Goal: Navigation & Orientation: Find specific page/section

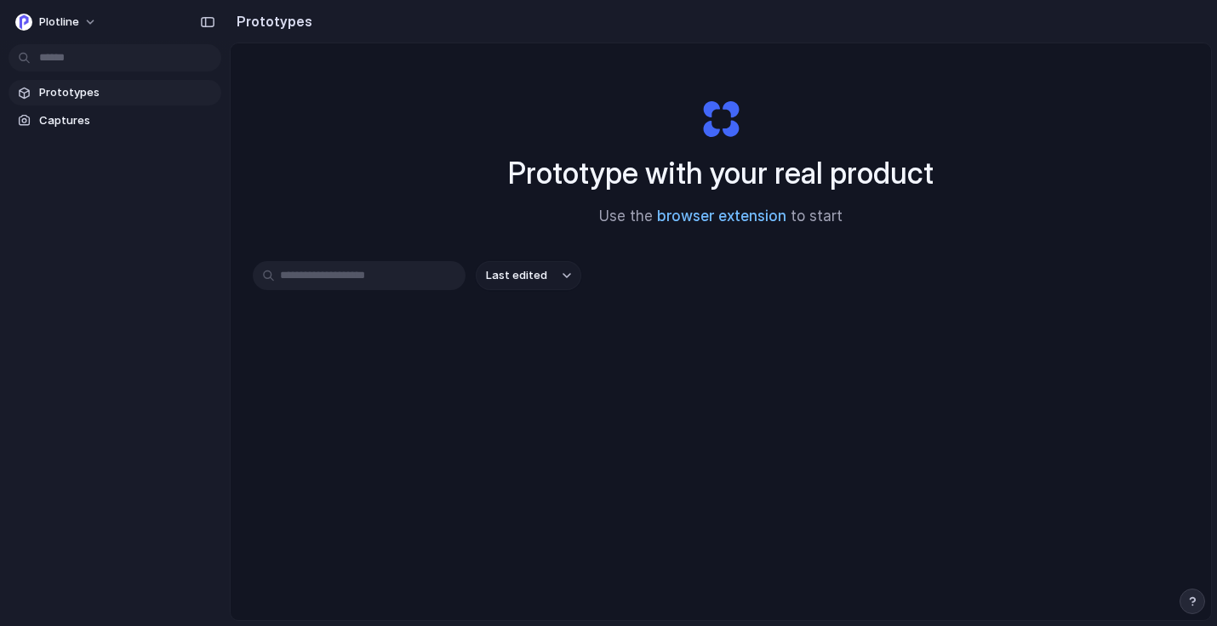
click at [755, 219] on link "browser extension" at bounding box center [721, 216] width 129 height 17
click at [687, 216] on link "browser extension" at bounding box center [721, 216] width 129 height 17
click at [156, 115] on span "Captures" at bounding box center [126, 120] width 175 height 17
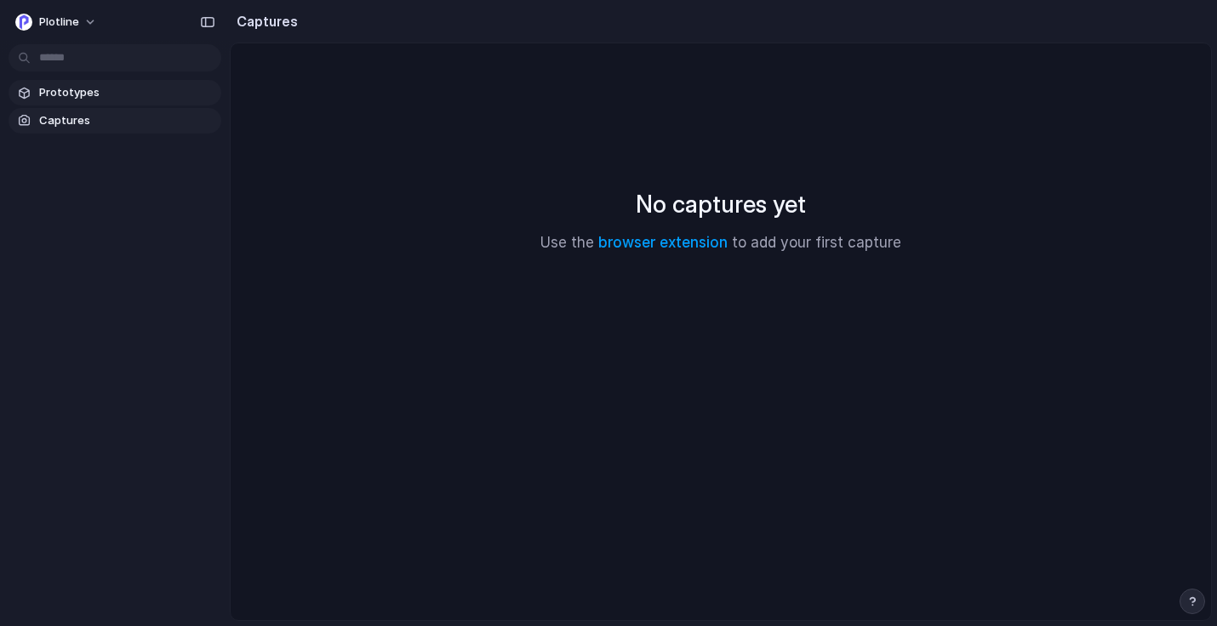
click at [156, 92] on span "Prototypes" at bounding box center [126, 92] width 175 height 17
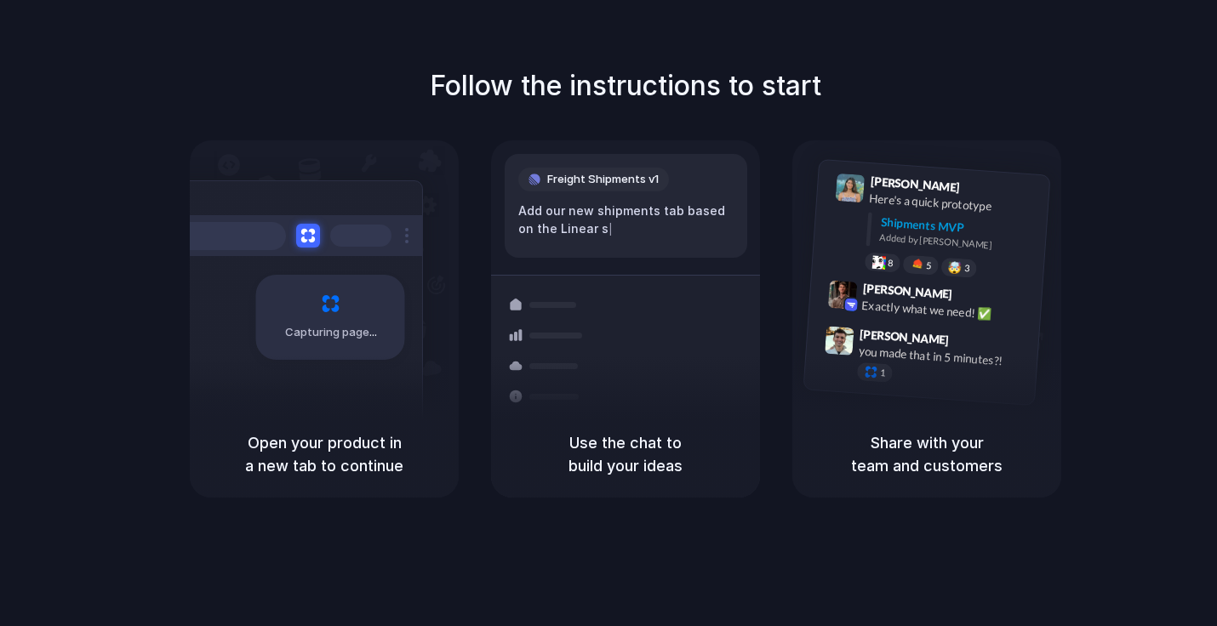
click at [642, 84] on h1 "Follow the instructions to start" at bounding box center [625, 86] width 391 height 41
